Goal: Book appointment/travel/reservation

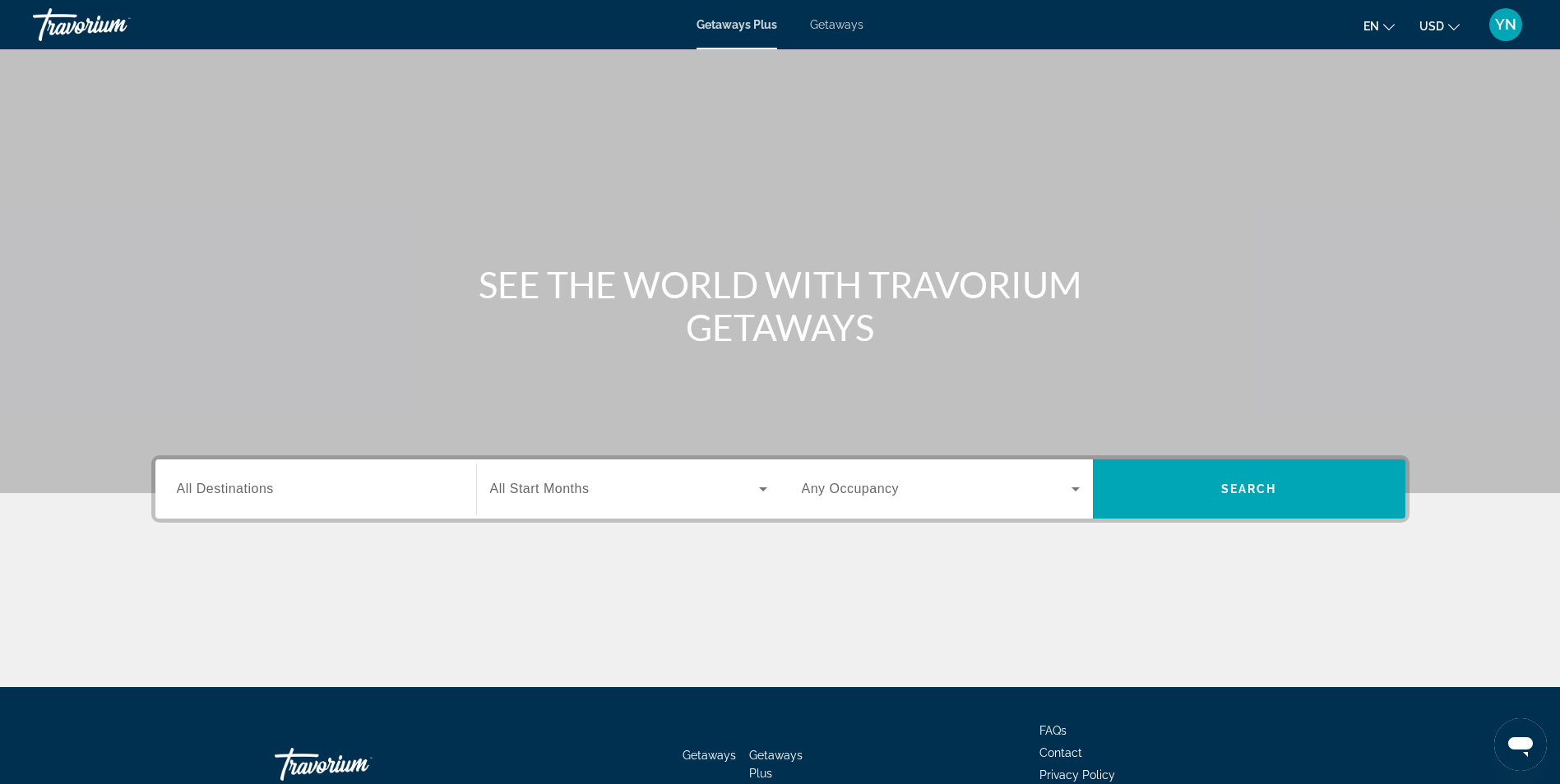
click at [228, 491] on span "All Destinations" at bounding box center [225, 489] width 97 height 14
click at [228, 491] on input "Destination All Destinations" at bounding box center [315, 490] width 278 height 20
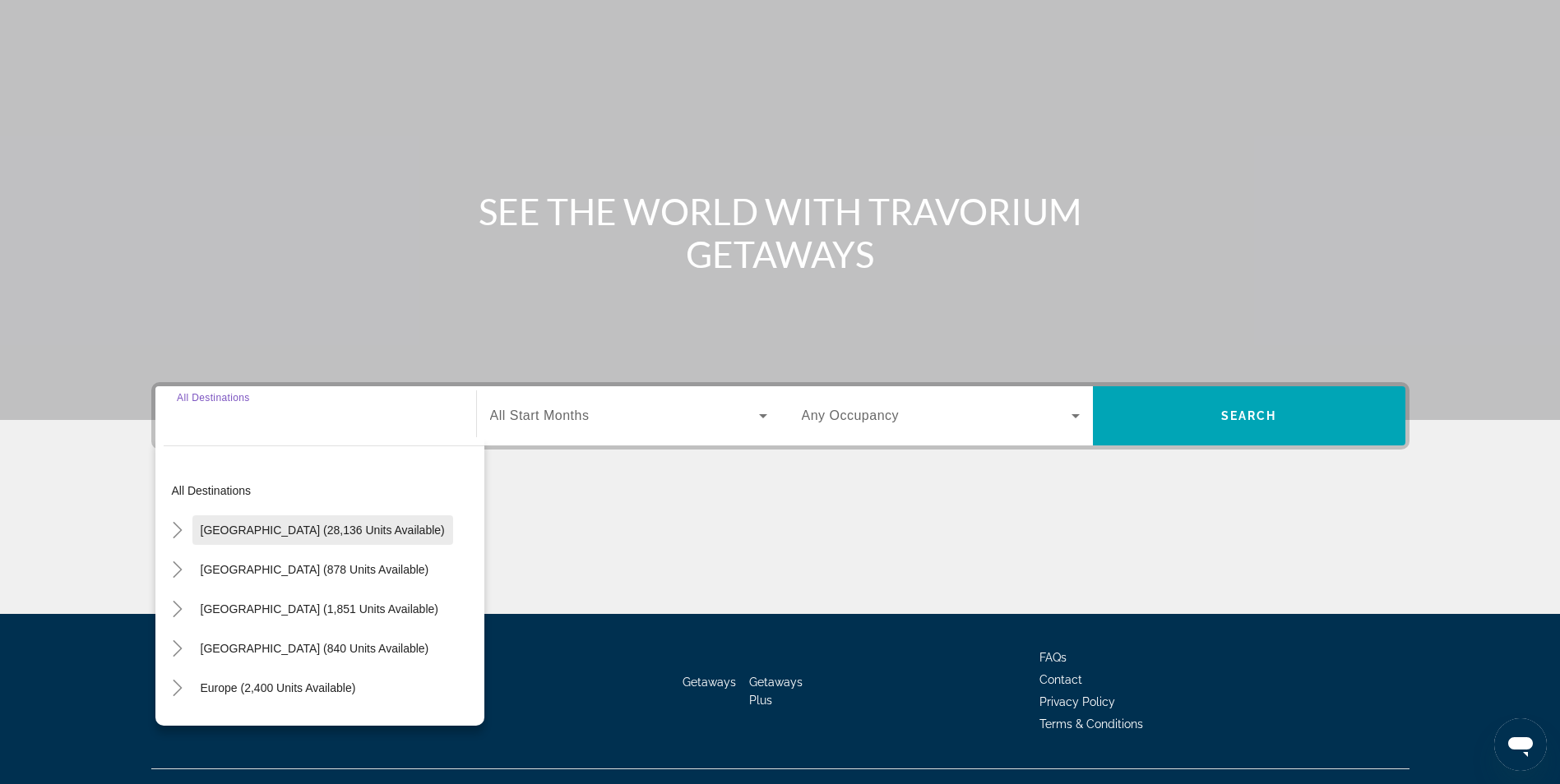
scroll to position [105, 0]
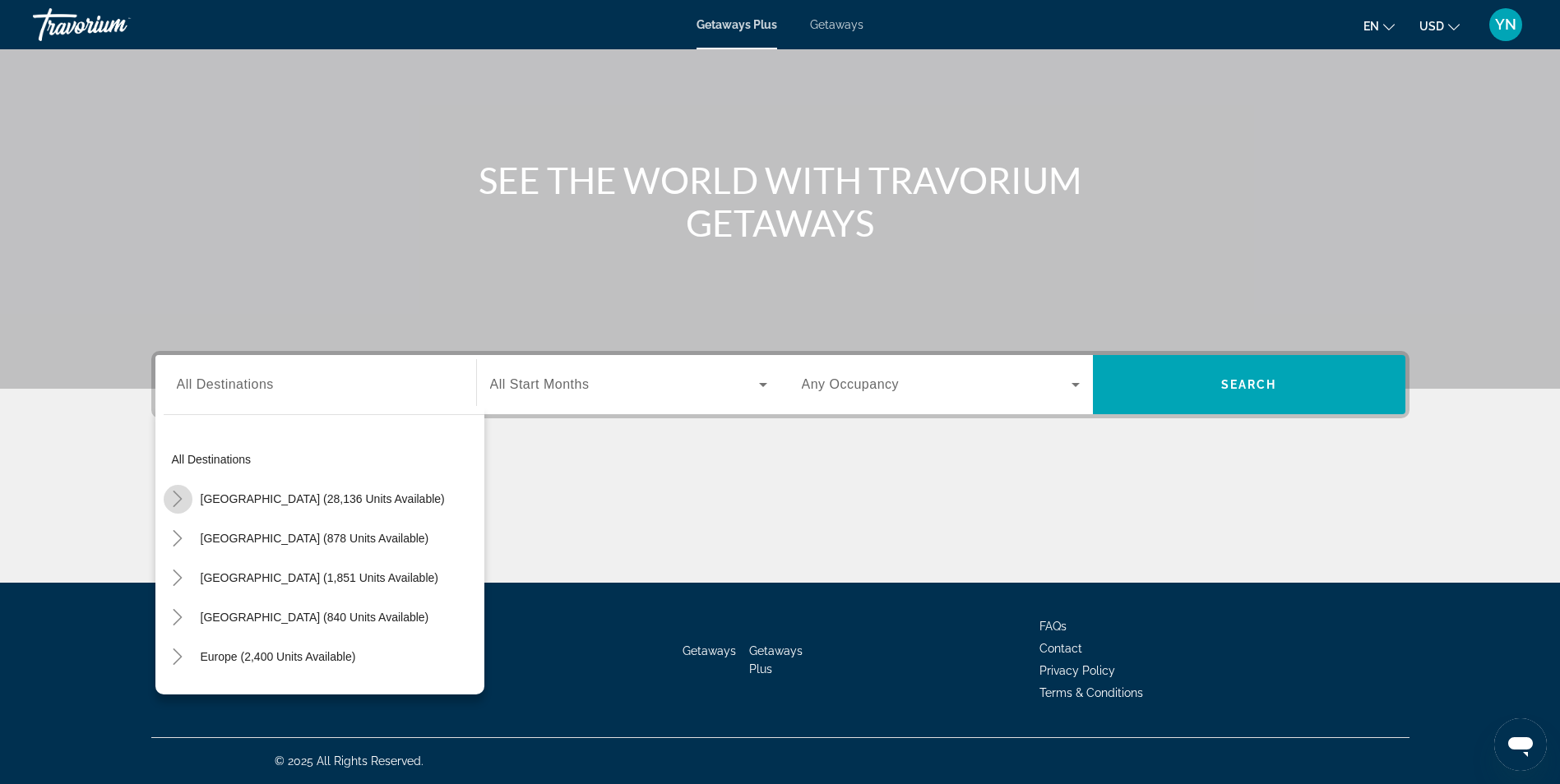
click at [179, 498] on icon "Toggle United States (28,136 units available)" at bounding box center [177, 498] width 17 height 17
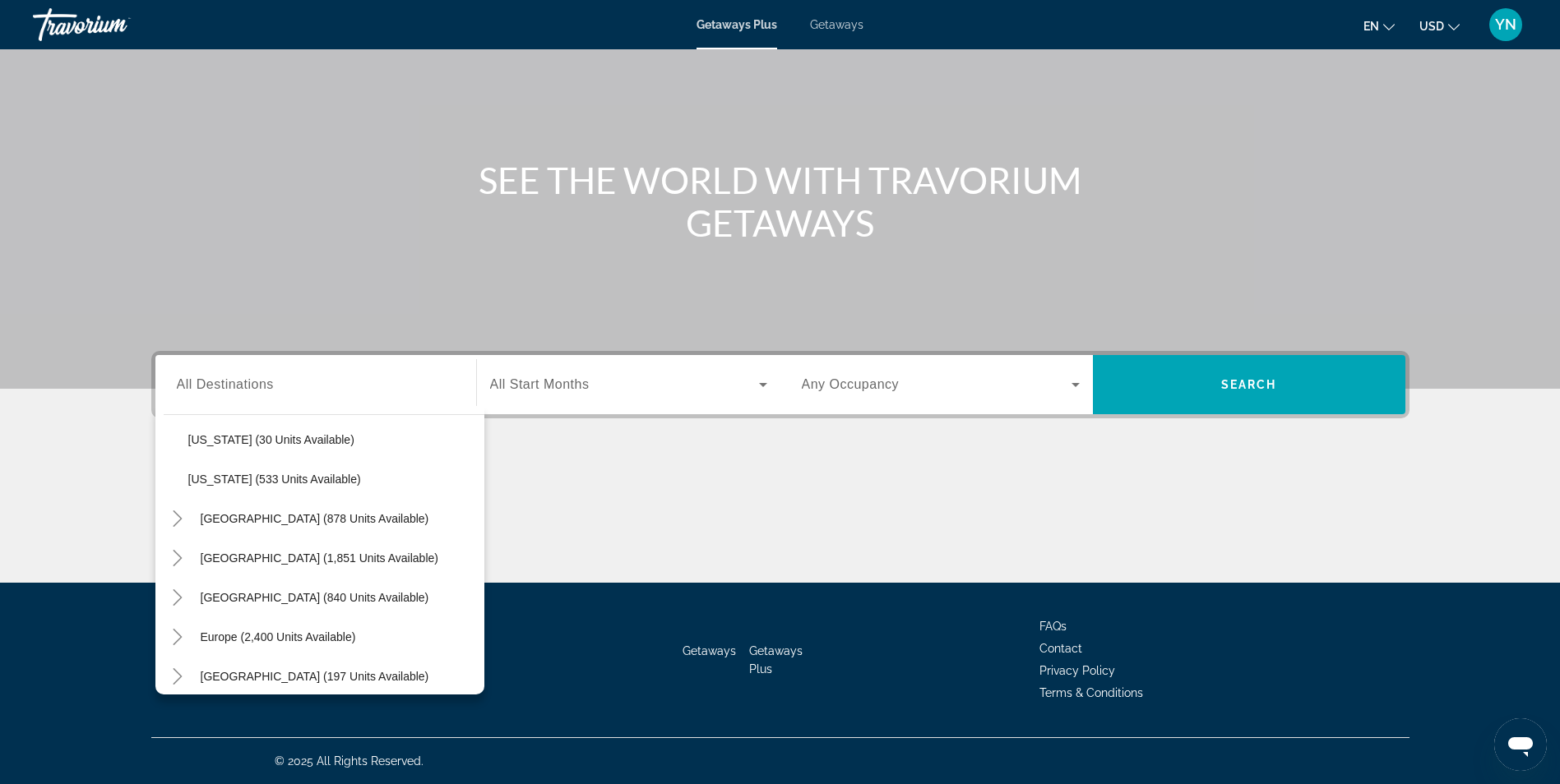
scroll to position [1397, 0]
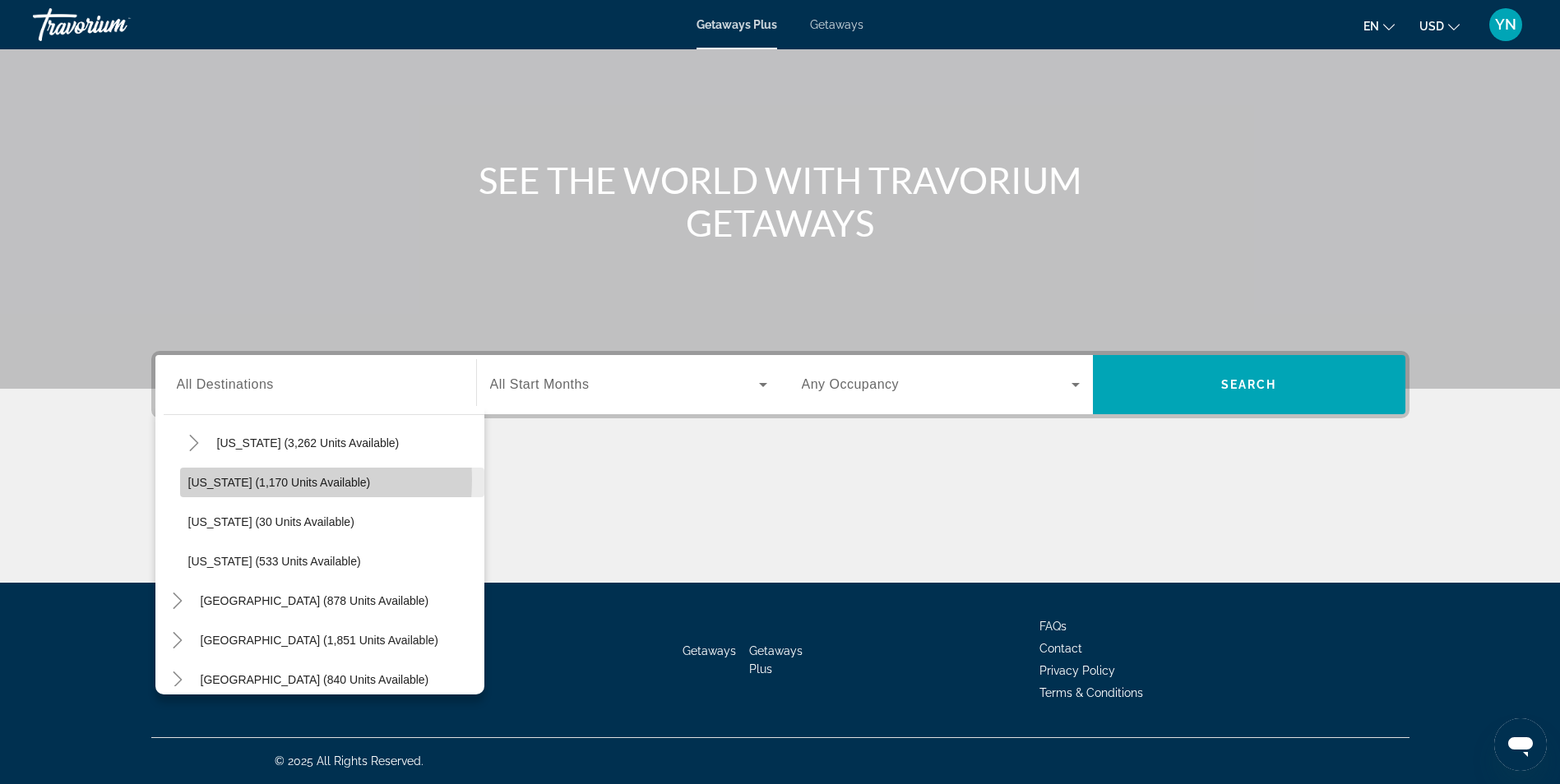
click at [227, 479] on span "[US_STATE] (1,170 units available)" at bounding box center [280, 482] width 183 height 13
type input "**********"
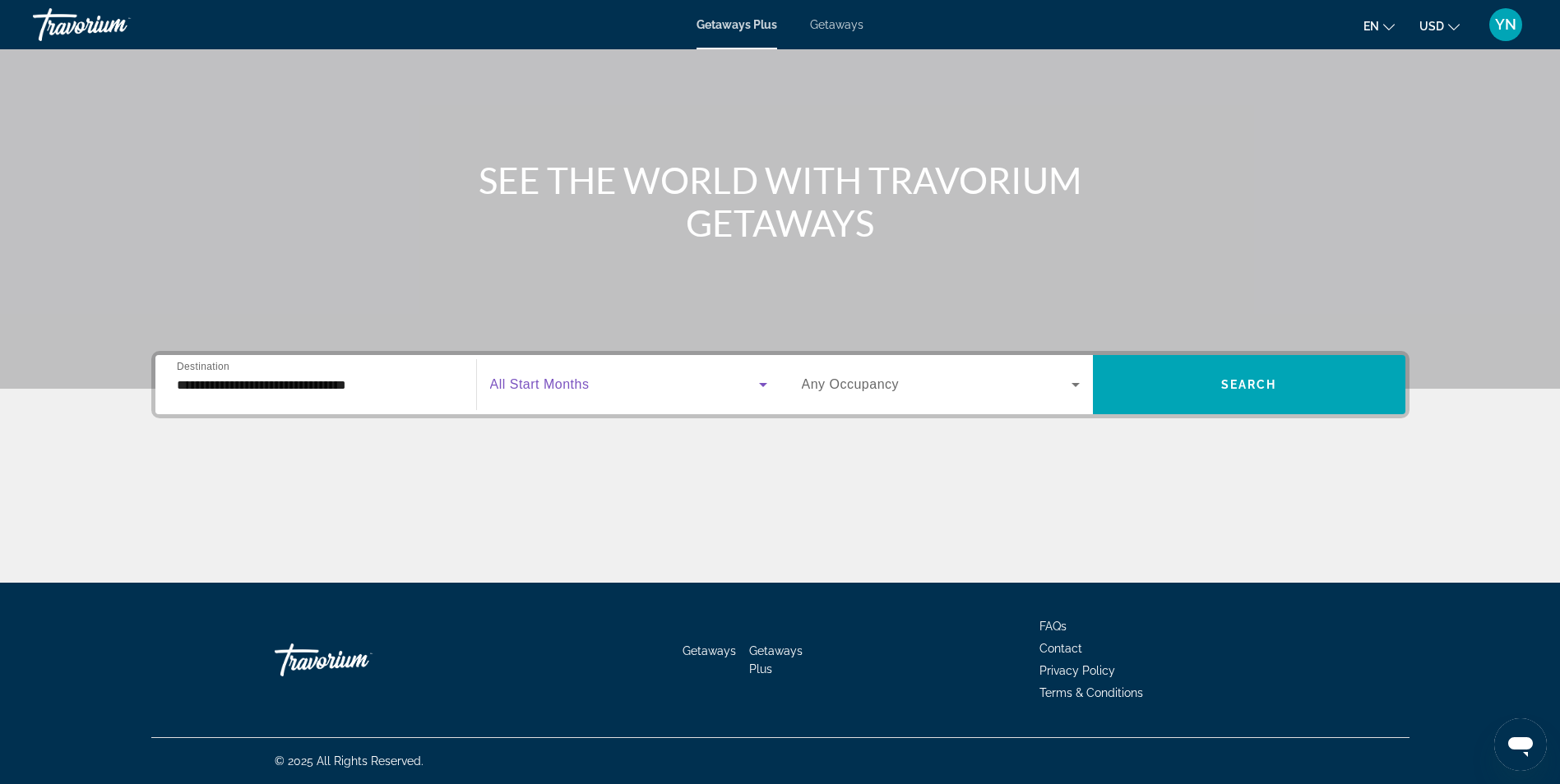
click at [602, 389] on span "Search widget" at bounding box center [624, 384] width 269 height 20
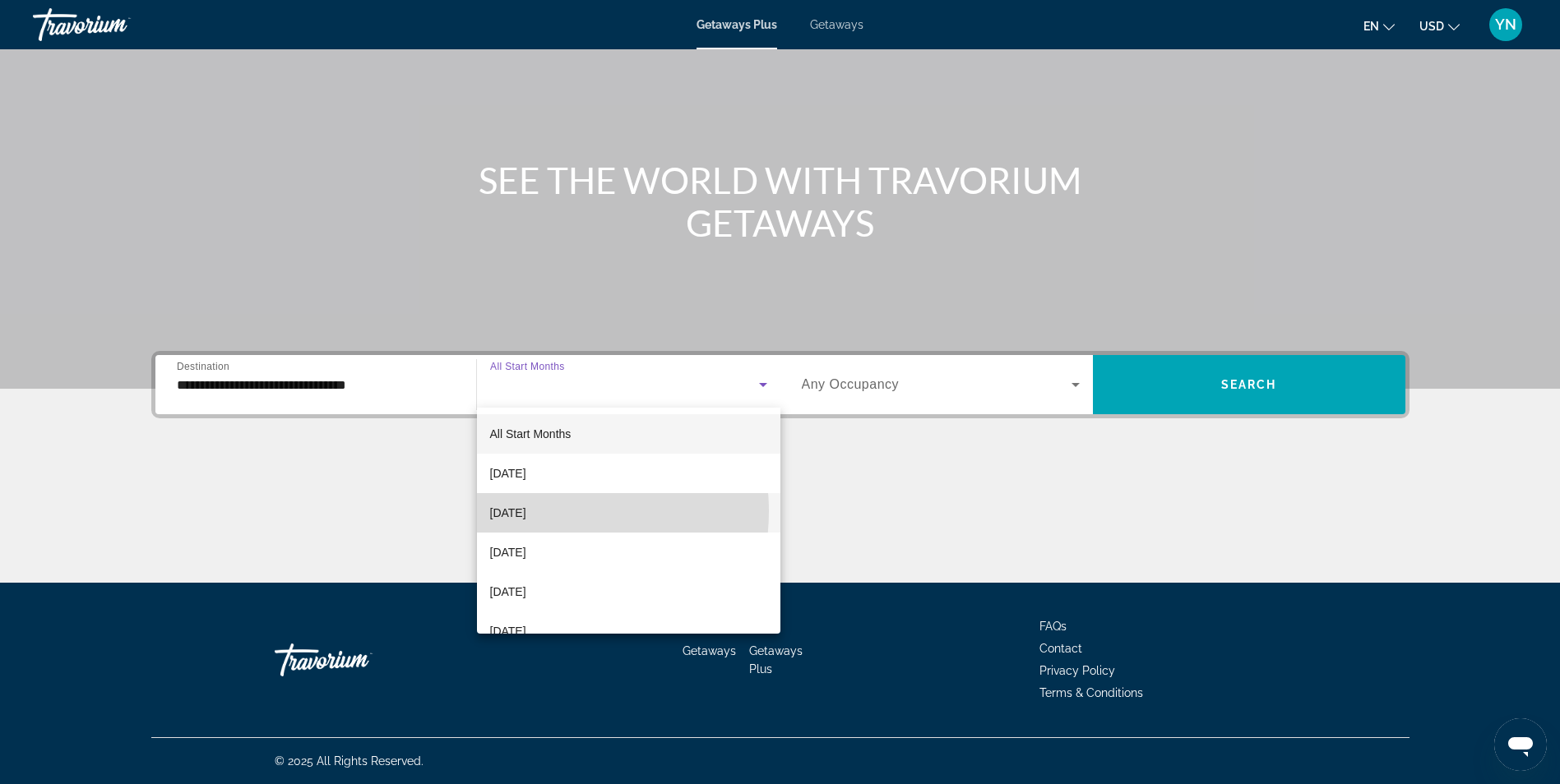
click at [526, 511] on span "[DATE]" at bounding box center [508, 513] width 37 height 20
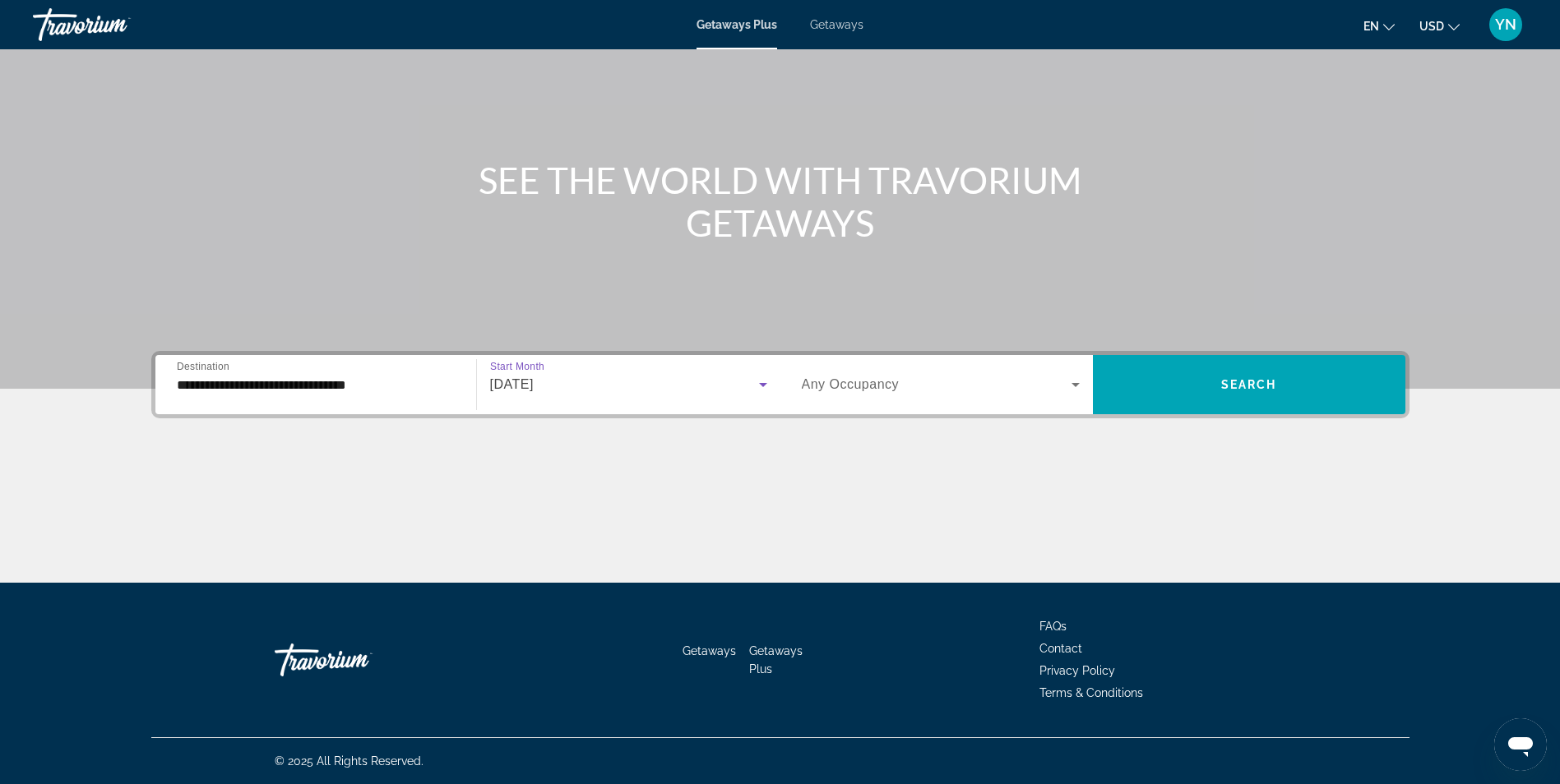
click at [1047, 386] on span "Search widget" at bounding box center [937, 384] width 270 height 20
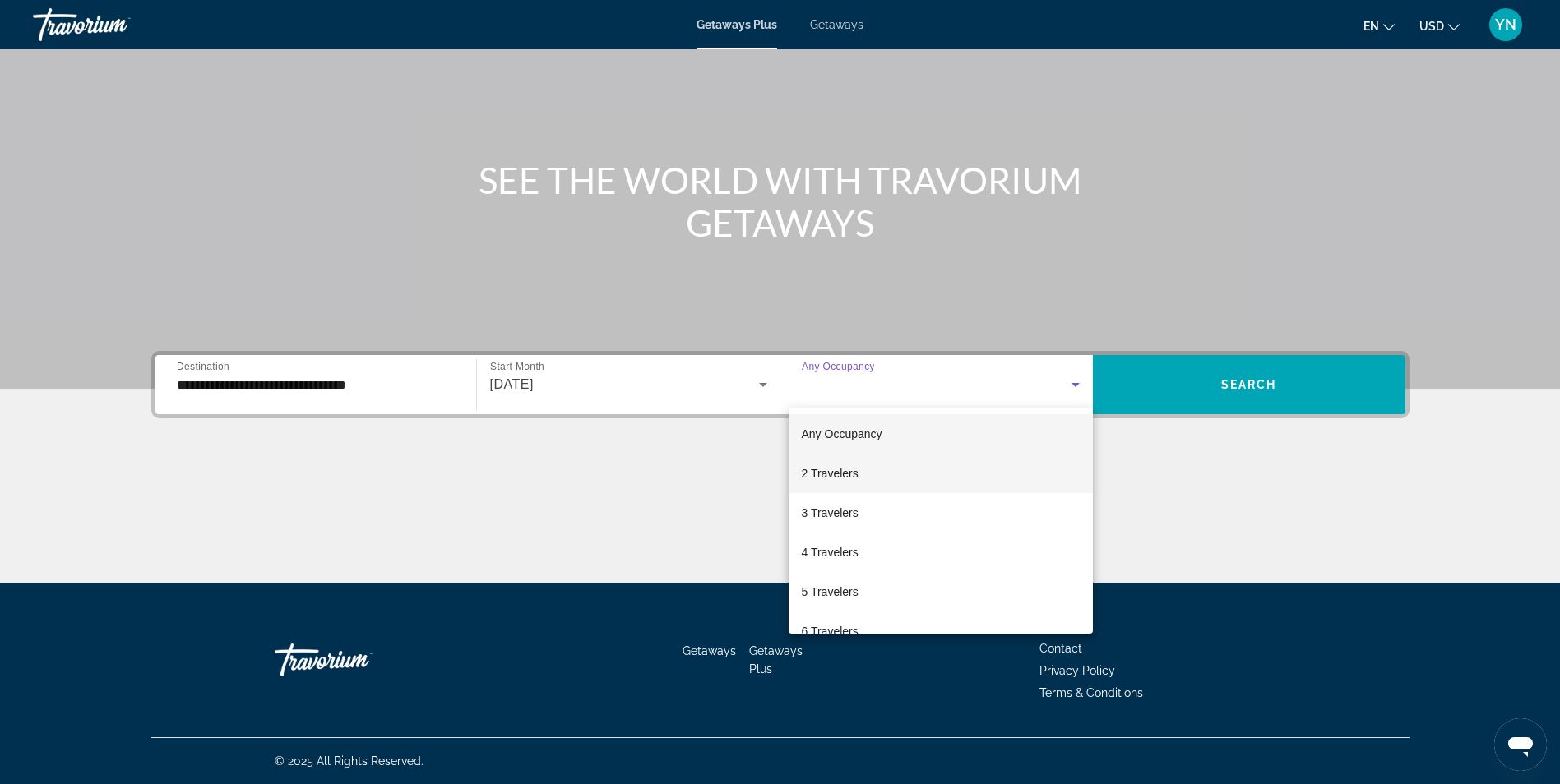
click at [829, 470] on span "2 Travelers" at bounding box center [830, 473] width 57 height 20
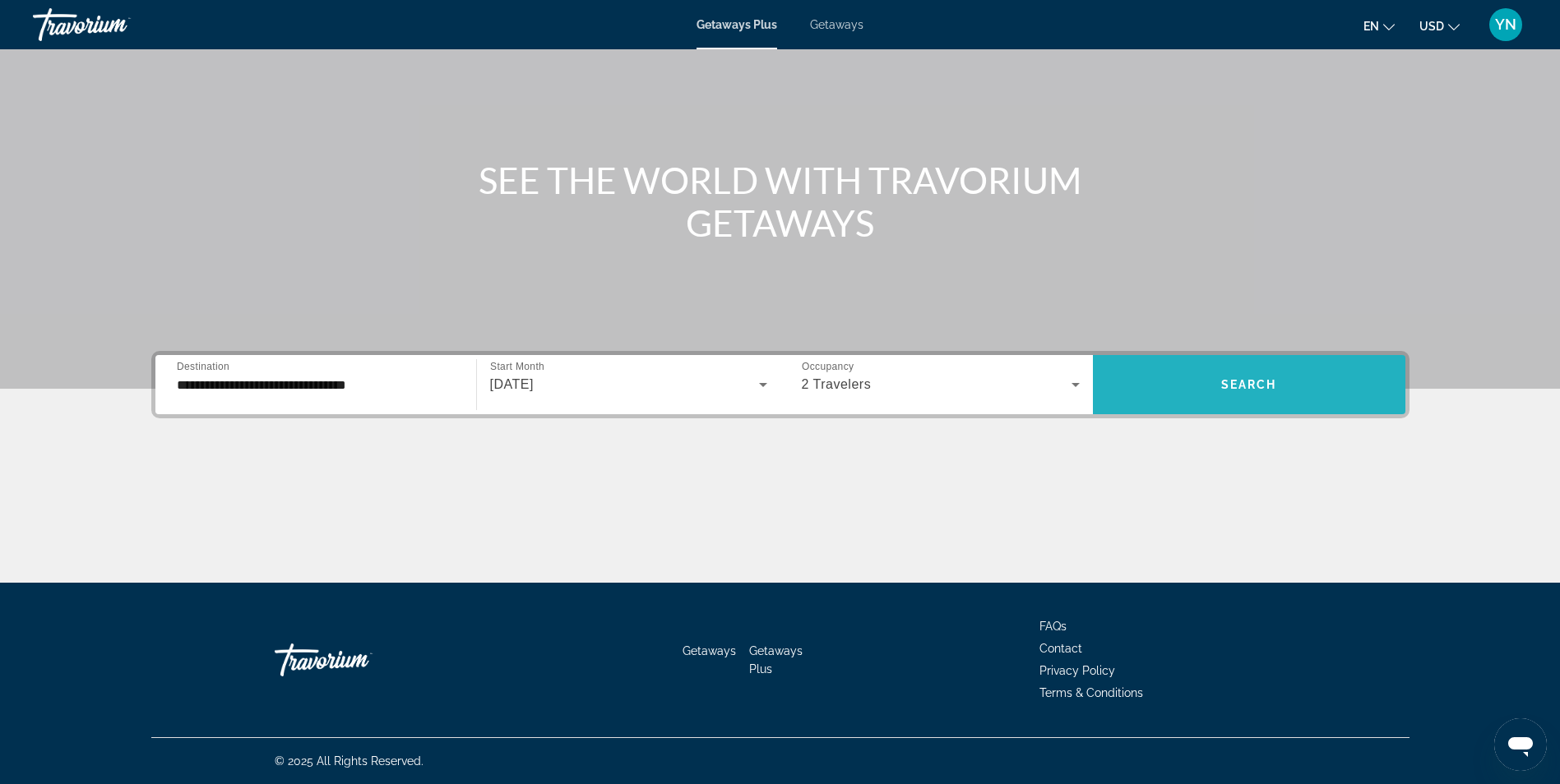
click at [1213, 389] on span "Search widget" at bounding box center [1249, 384] width 313 height 39
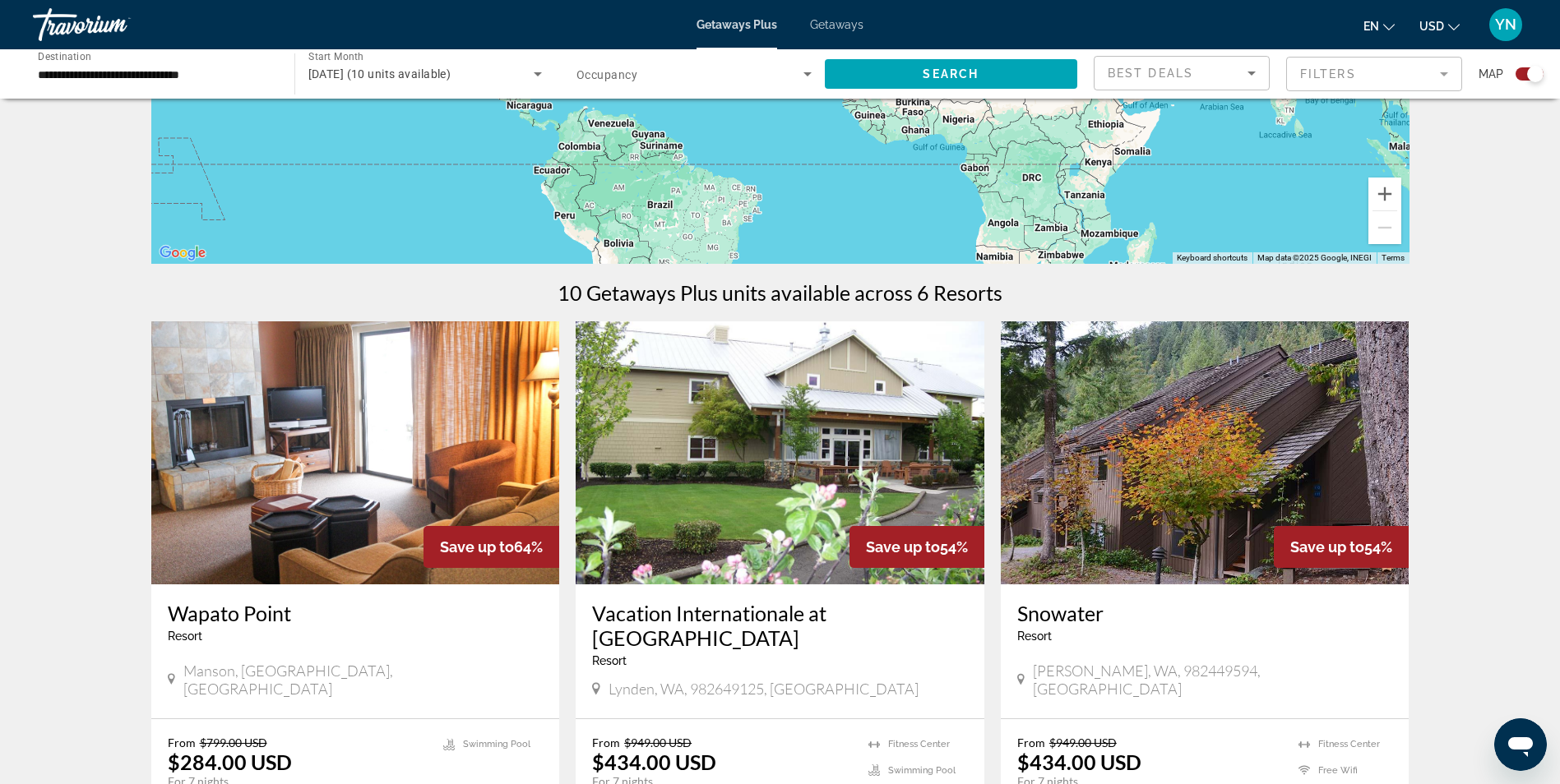
scroll to position [305, 0]
